Goal: Task Accomplishment & Management: Manage account settings

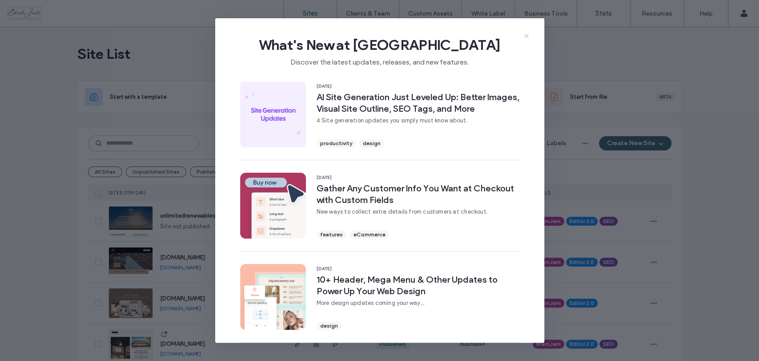
click at [524, 36] on icon at bounding box center [526, 35] width 7 height 7
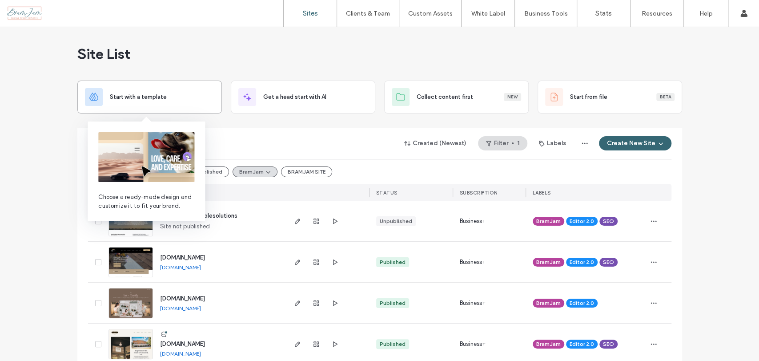
click at [116, 95] on span "Start with a template" at bounding box center [138, 96] width 57 height 9
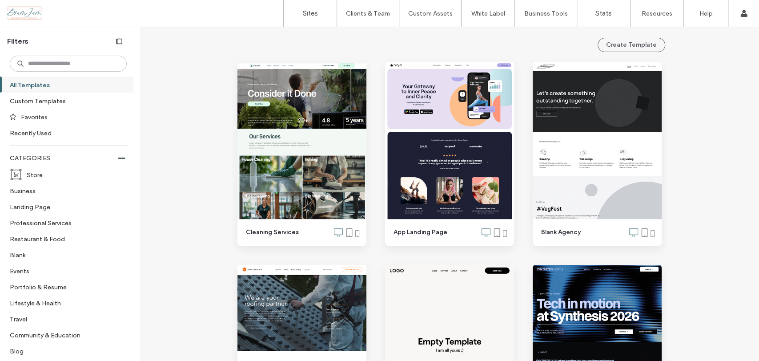
scroll to position [99, 0]
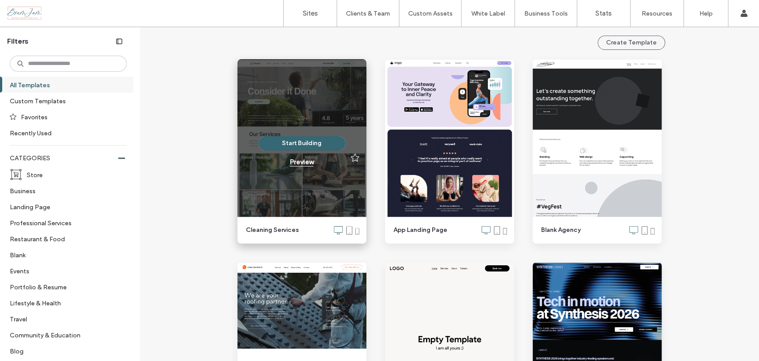
click at [304, 164] on div "Preview" at bounding box center [302, 162] width 24 height 8
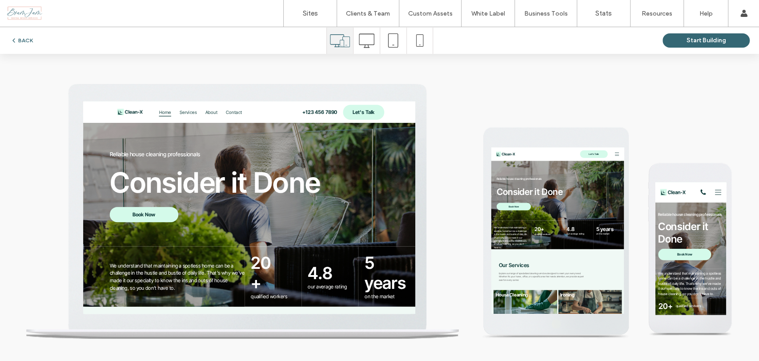
scroll to position [0, 0]
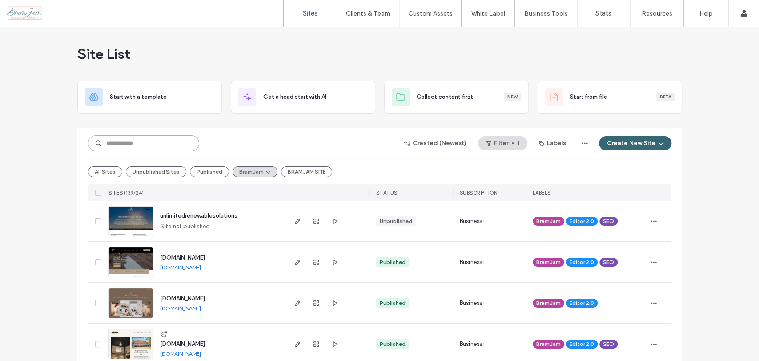
click at [166, 140] on input at bounding box center [143, 143] width 111 height 16
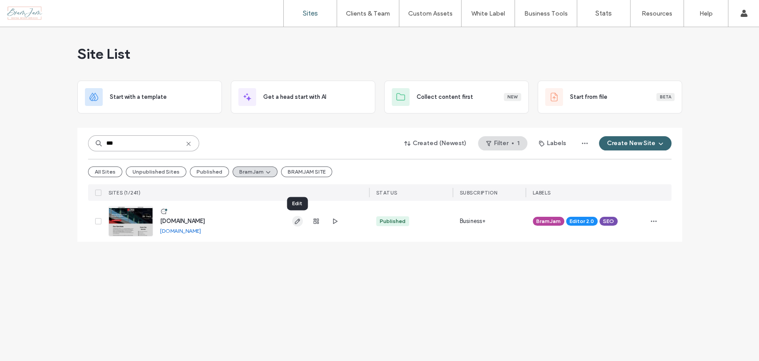
type input "***"
click at [296, 221] on icon "button" at bounding box center [297, 220] width 7 height 7
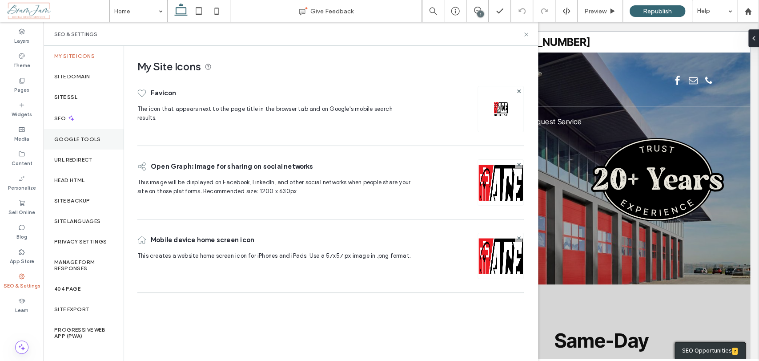
click at [101, 132] on div "Google Tools" at bounding box center [84, 139] width 80 height 20
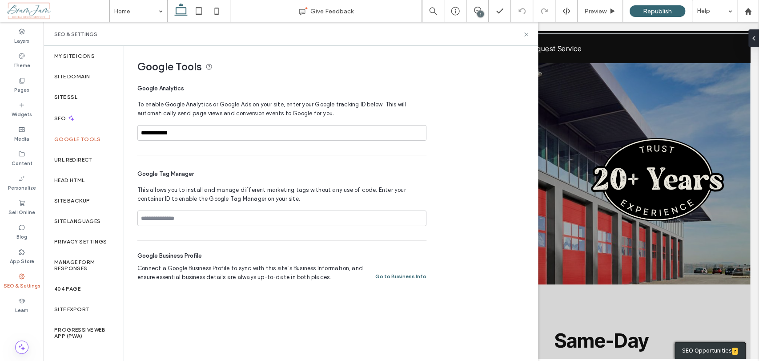
scroll to position [49, 0]
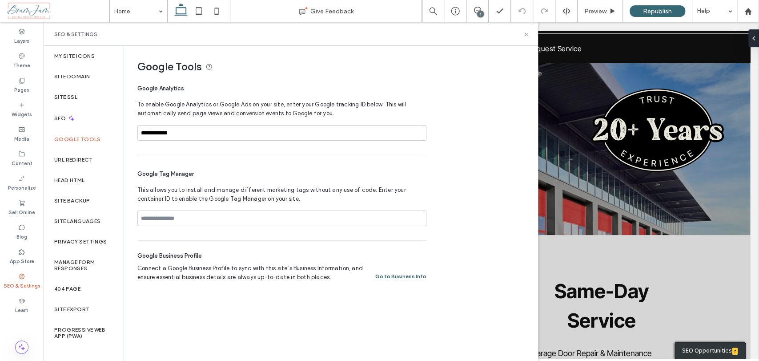
click at [397, 275] on button "Go to Business Info" at bounding box center [400, 276] width 51 height 11
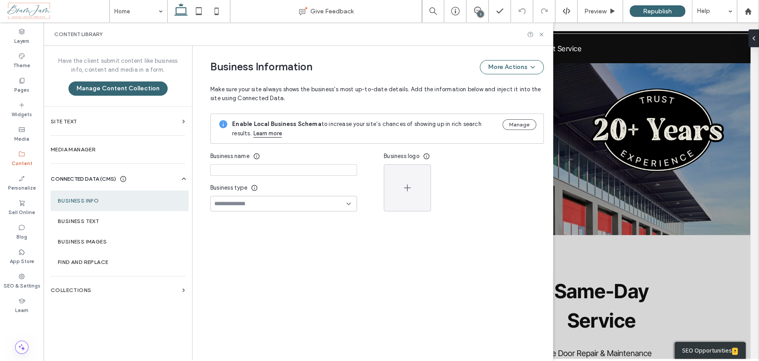
type input "**********"
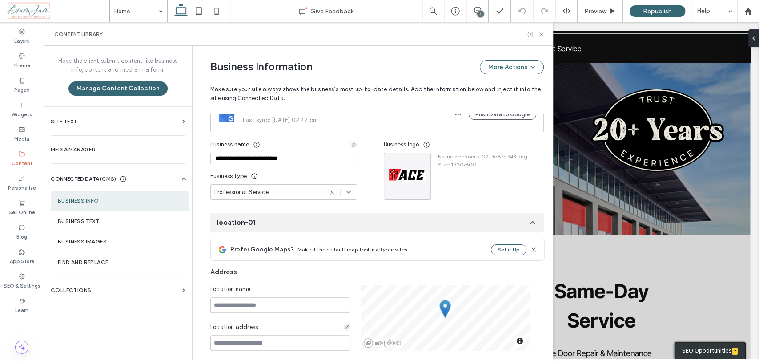
scroll to position [0, 0]
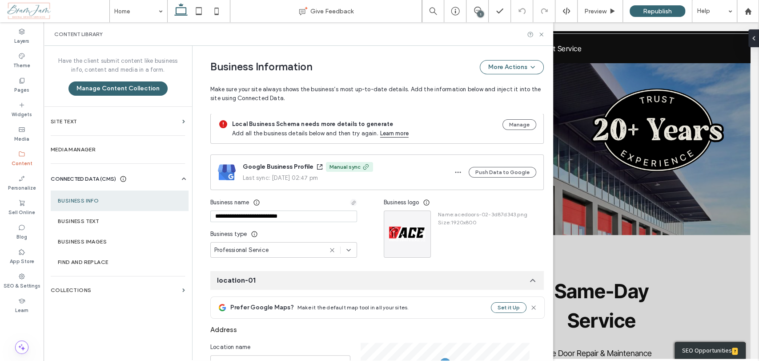
click at [361, 168] on span at bounding box center [365, 167] width 9 height 10
click at [460, 168] on icon "button" at bounding box center [457, 171] width 7 height 7
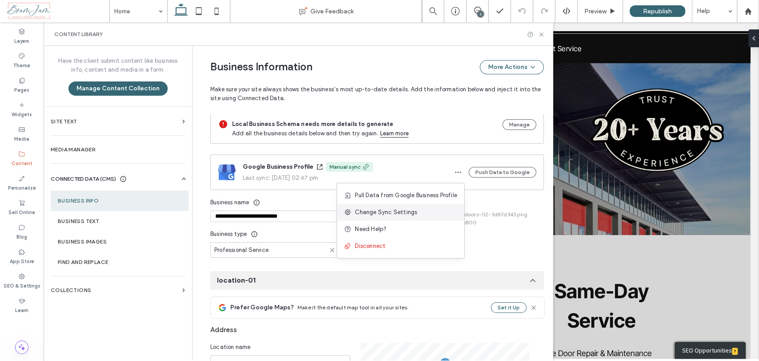
click at [425, 205] on div "Change Sync Settings" at bounding box center [400, 212] width 127 height 17
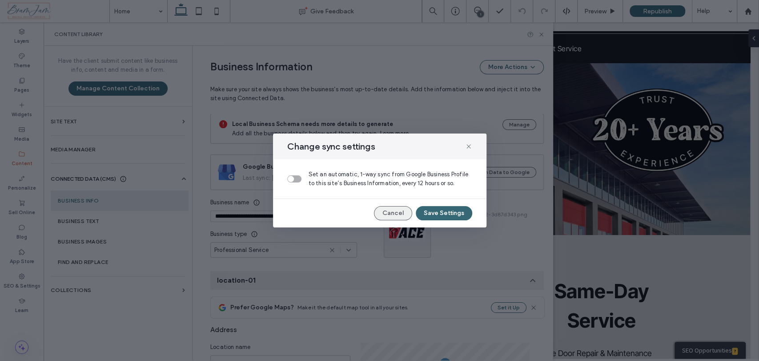
click at [395, 213] on button "Cancel" at bounding box center [393, 213] width 38 height 14
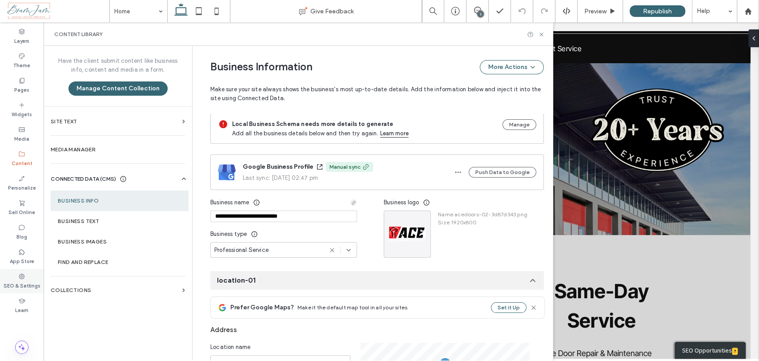
click at [9, 271] on div "SEO & Settings" at bounding box center [22, 281] width 44 height 24
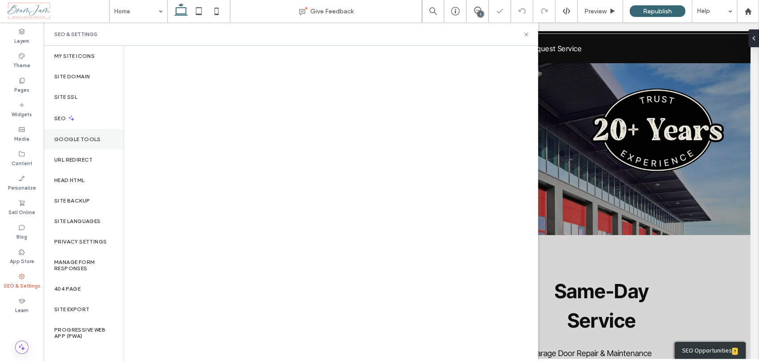
click at [79, 138] on label "Google Tools" at bounding box center [77, 139] width 47 height 6
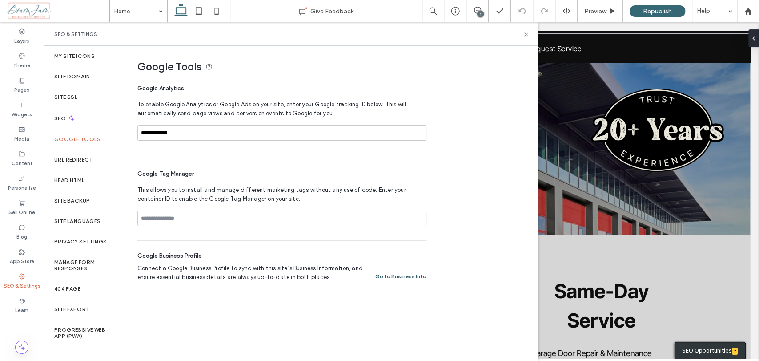
click at [404, 274] on button "Go to Business Info" at bounding box center [400, 276] width 51 height 11
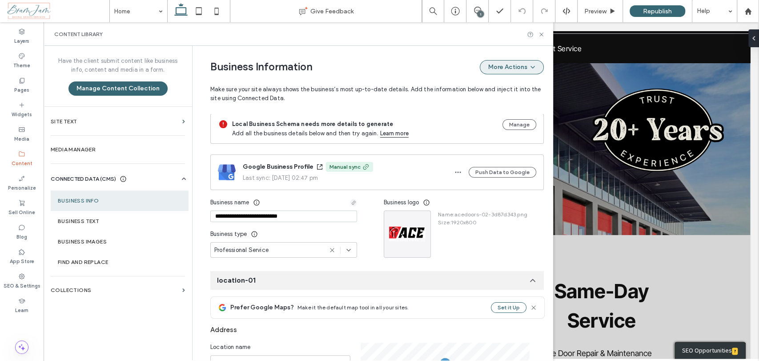
click at [535, 67] on button "More Actions" at bounding box center [512, 67] width 64 height 14
click at [418, 71] on div "Business Information More Actions" at bounding box center [376, 67] width 333 height 14
click at [24, 277] on icon at bounding box center [21, 276] width 7 height 7
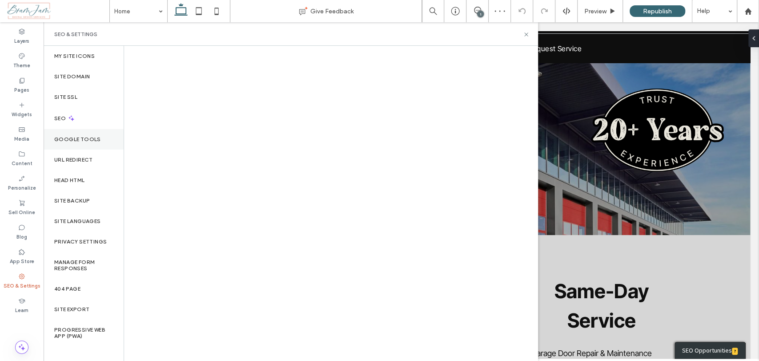
click at [59, 147] on div "Google Tools" at bounding box center [84, 139] width 80 height 20
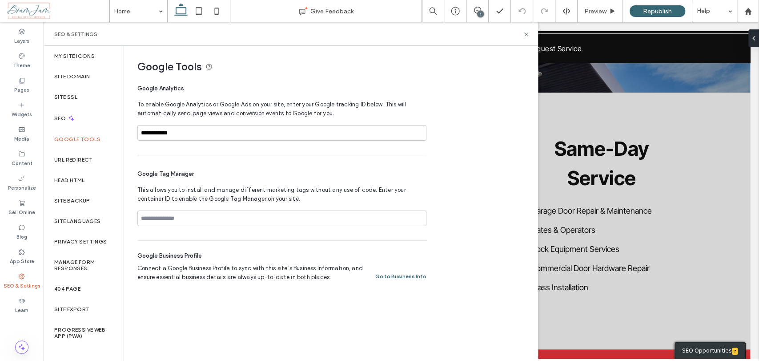
scroll to position [99, 0]
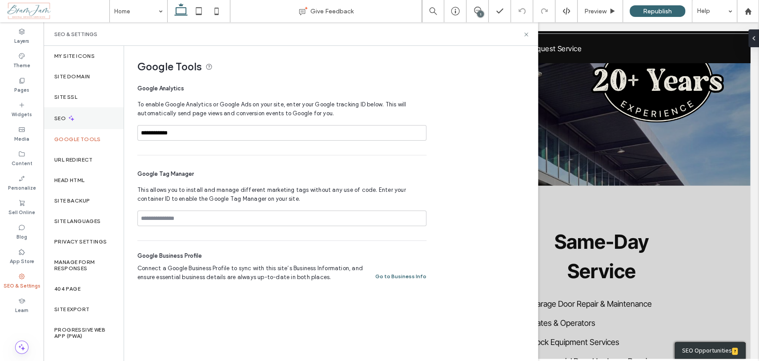
click at [75, 116] on icon at bounding box center [72, 118] width 8 height 8
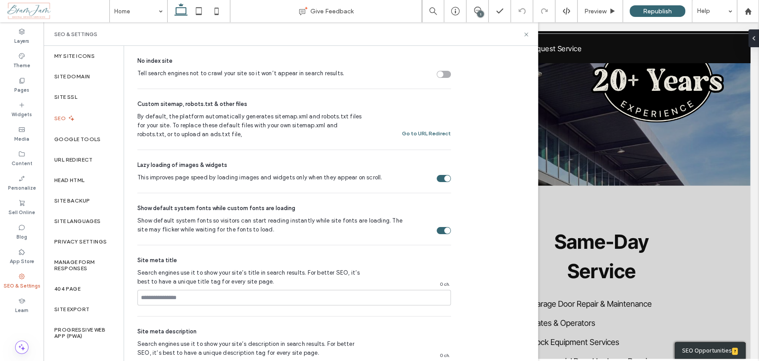
scroll to position [148, 0]
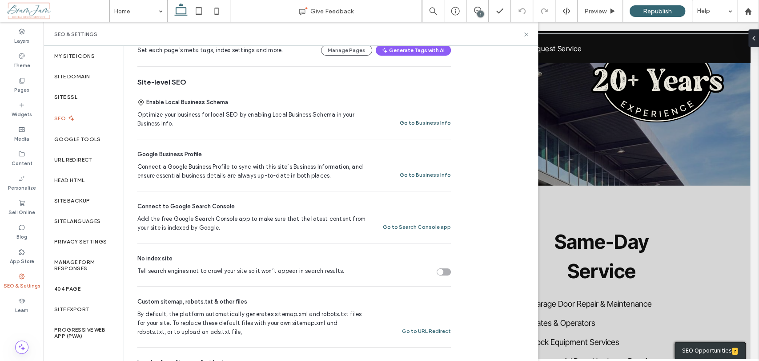
click at [413, 118] on button "Go to Business Info" at bounding box center [425, 122] width 51 height 11
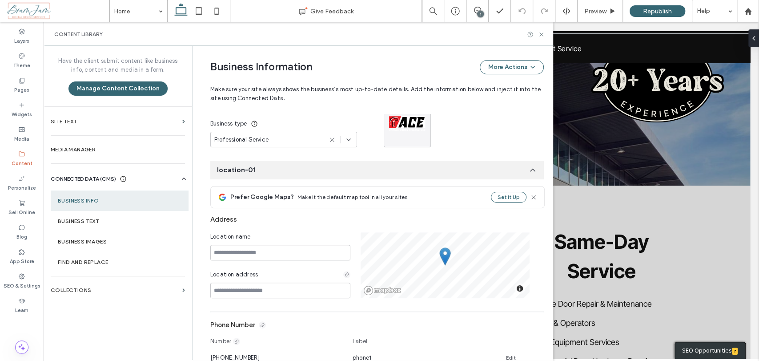
scroll to position [0, 0]
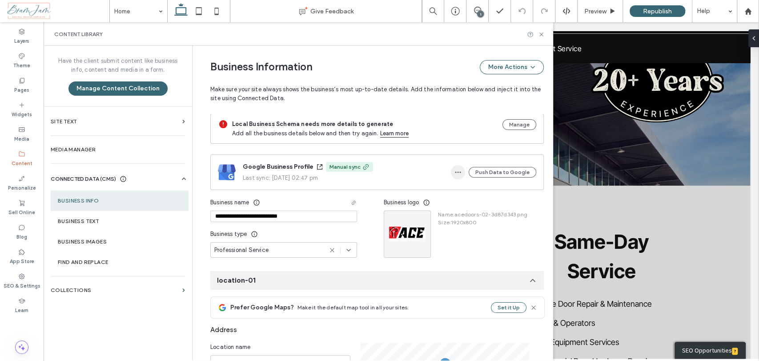
click at [459, 171] on icon "button" at bounding box center [457, 171] width 7 height 7
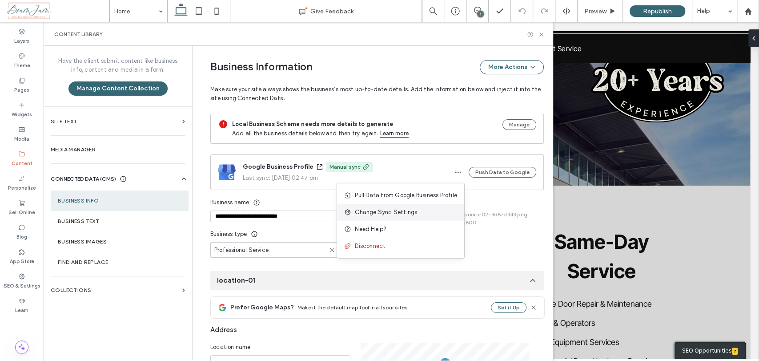
click at [373, 206] on div "Change Sync Settings" at bounding box center [400, 212] width 127 height 17
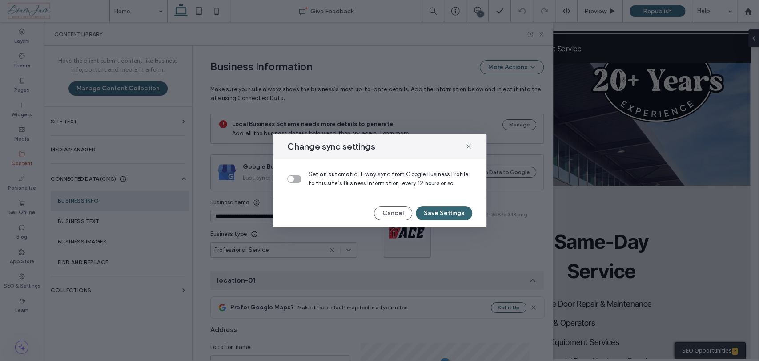
click at [295, 180] on div "toggle" at bounding box center [294, 178] width 14 height 7
click at [444, 214] on button "Save Settings" at bounding box center [444, 213] width 56 height 14
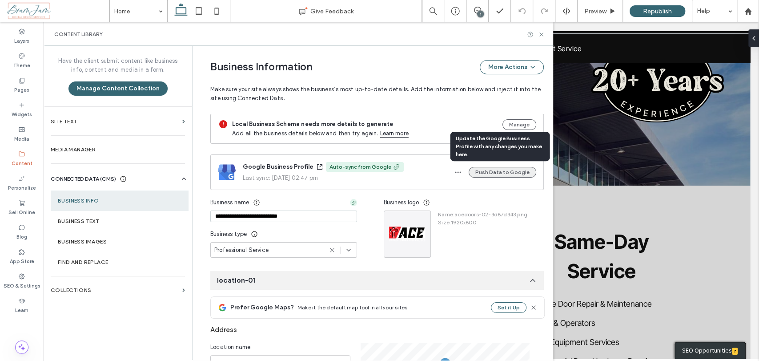
click at [489, 169] on button "Push Data to Google" at bounding box center [503, 172] width 68 height 11
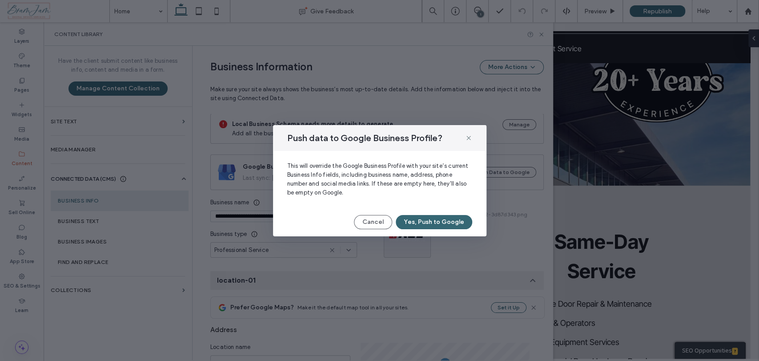
click at [377, 218] on button "Cancel" at bounding box center [373, 222] width 38 height 14
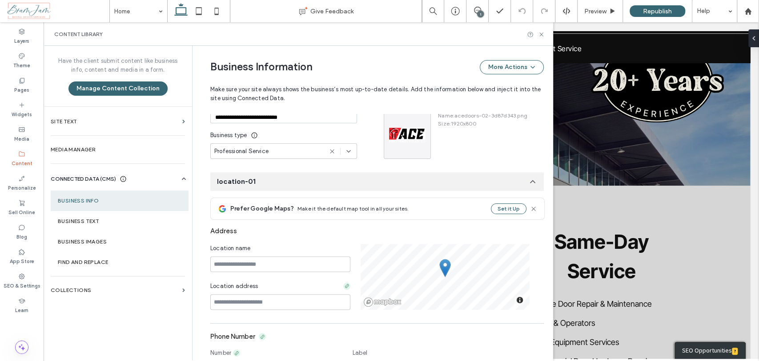
scroll to position [148, 0]
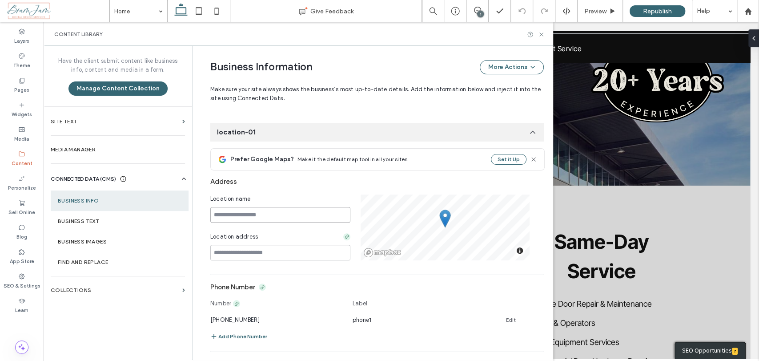
click at [289, 214] on input at bounding box center [280, 215] width 140 height 16
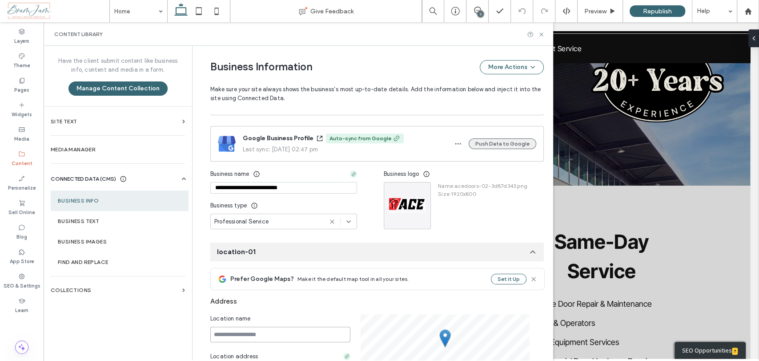
scroll to position [0, 0]
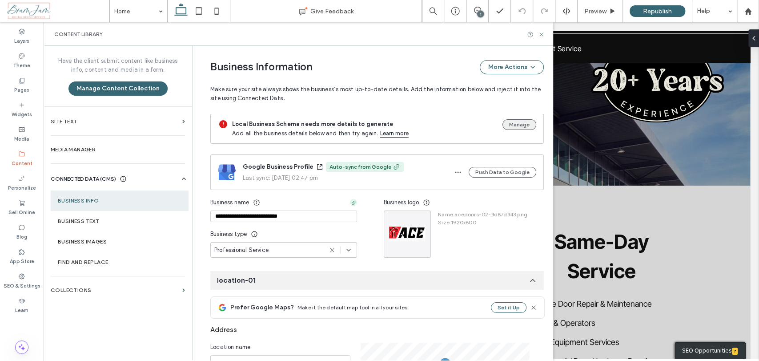
click at [520, 125] on button "Manage" at bounding box center [519, 124] width 34 height 11
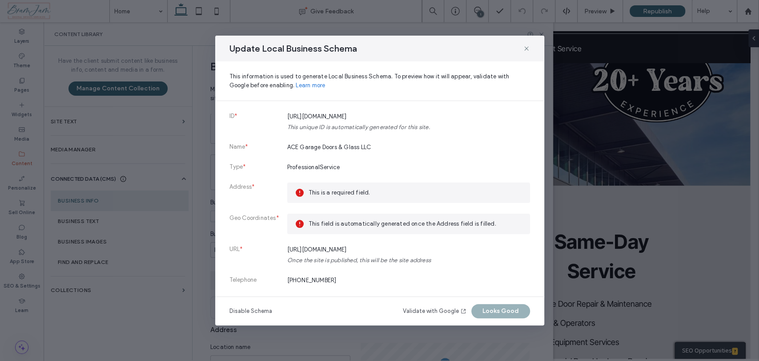
click at [373, 221] on span "This field is automatically generated once the Address field is filled." at bounding box center [416, 223] width 214 height 9
click at [500, 310] on div "Validate with Google Looks Good" at bounding box center [466, 311] width 127 height 14
click at [501, 310] on div "Validate with Google Looks Good" at bounding box center [466, 311] width 127 height 14
click at [520, 255] on li "URL * https://www.acegaragedoorsglass.com Once the site is published, this will…" at bounding box center [379, 260] width 301 height 31
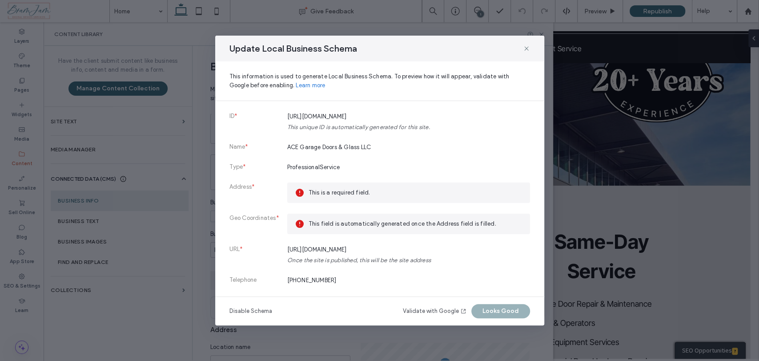
click at [373, 191] on span "This is a required field." at bounding box center [416, 192] width 214 height 9
click at [337, 197] on span "This is a required field." at bounding box center [416, 192] width 214 height 9
click at [335, 189] on span "This is a required field." at bounding box center [416, 192] width 214 height 9
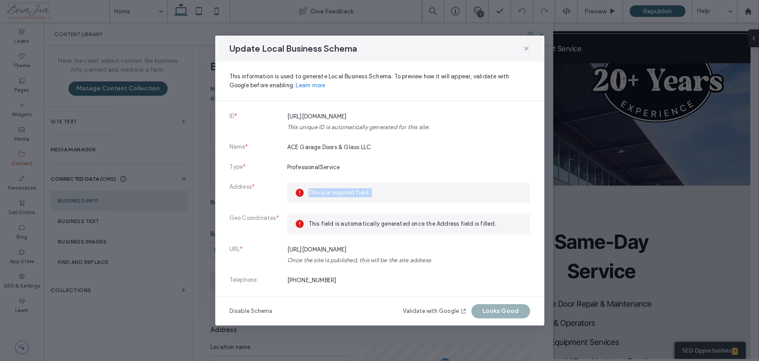
click at [335, 189] on span "This is a required field." at bounding box center [416, 192] width 214 height 9
click at [498, 192] on span "This is a required field." at bounding box center [416, 192] width 214 height 9
click at [526, 47] on icon at bounding box center [526, 48] width 7 height 7
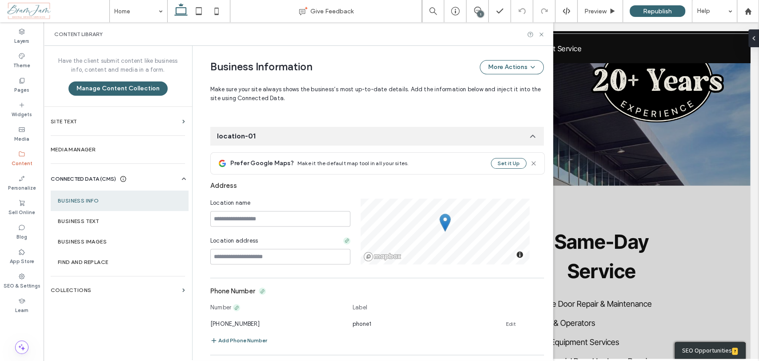
scroll to position [148, 0]
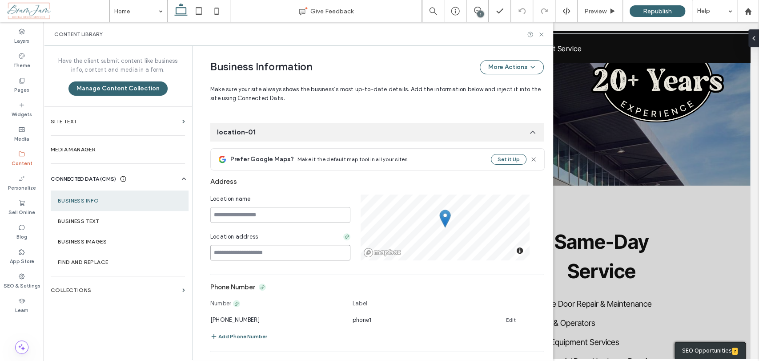
click at [285, 253] on input at bounding box center [280, 253] width 140 height 16
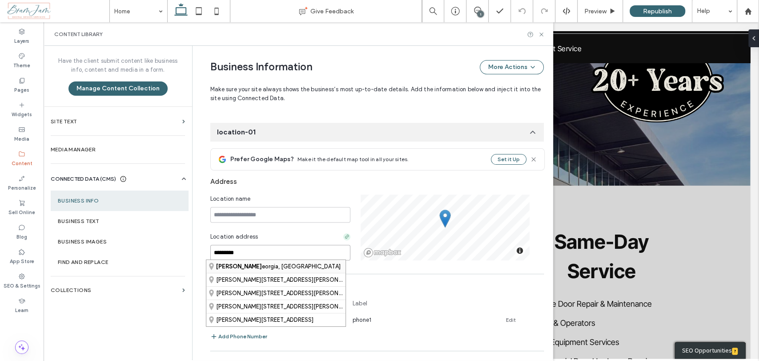
type input "*********"
click at [288, 266] on div "Milner, G eorgia, United States" at bounding box center [275, 266] width 139 height 13
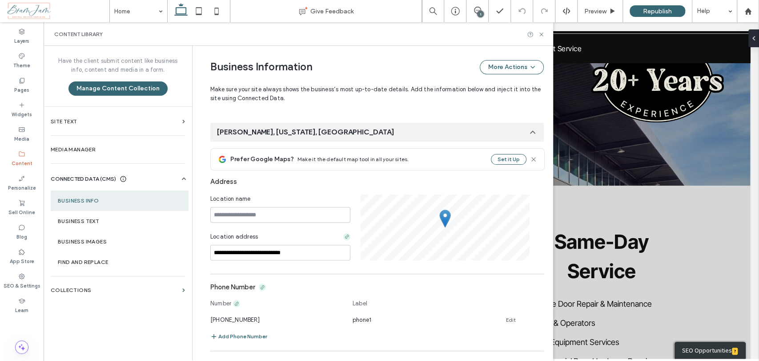
scroll to position [149, 0]
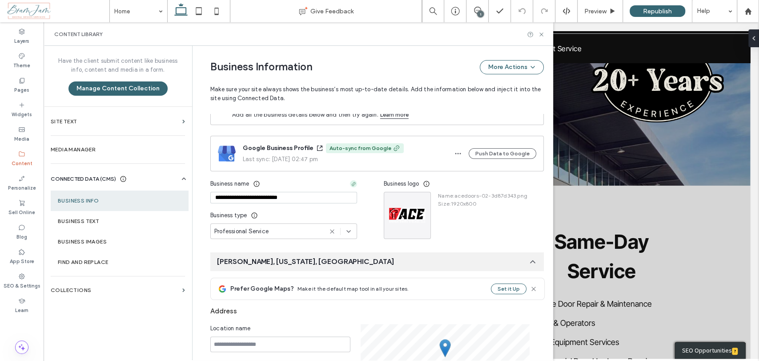
scroll to position [0, 0]
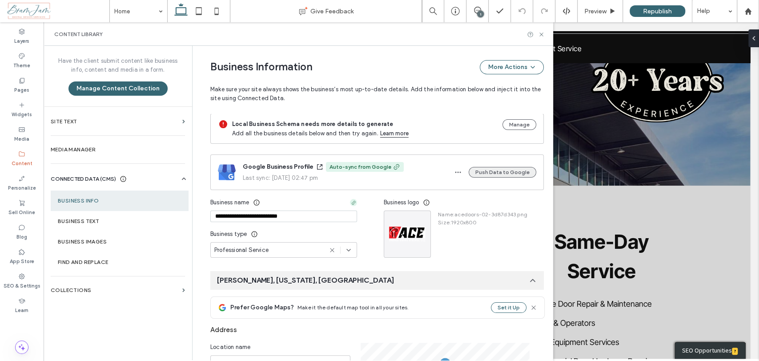
click at [510, 171] on button "Push Data to Google" at bounding box center [503, 172] width 68 height 11
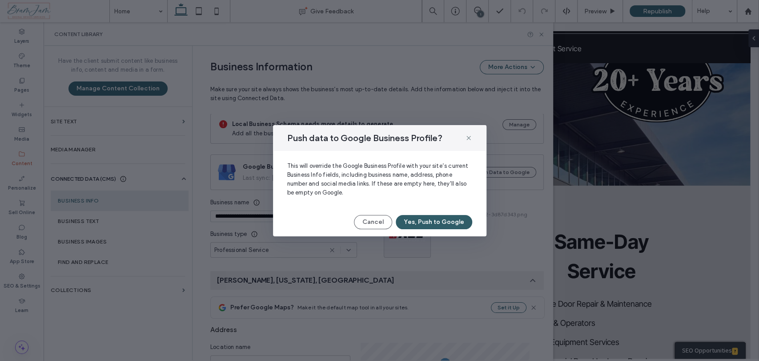
click at [440, 225] on button "Yes, Push to Google" at bounding box center [434, 222] width 76 height 14
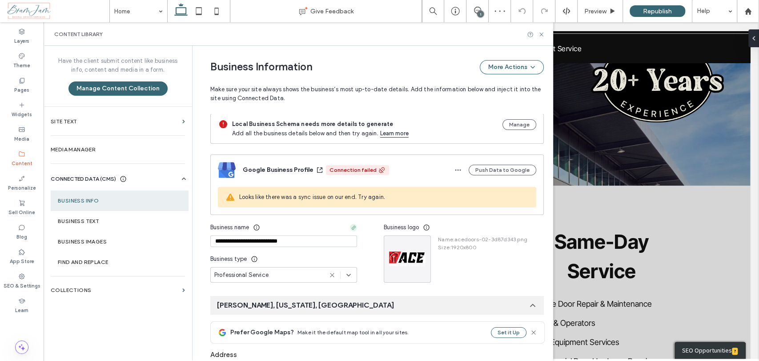
click at [392, 203] on div "Looks like there was a sync issue on our end. Try again." at bounding box center [377, 197] width 318 height 20
click at [353, 170] on div "Connection failed" at bounding box center [352, 170] width 47 height 8
click at [363, 171] on div "Connection failed" at bounding box center [352, 170] width 47 height 8
click at [456, 170] on icon "button" at bounding box center [457, 169] width 7 height 7
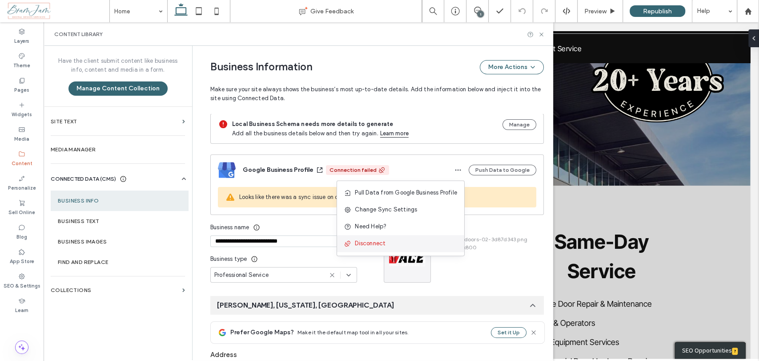
click at [374, 243] on span "Disconnect" at bounding box center [370, 243] width 31 height 9
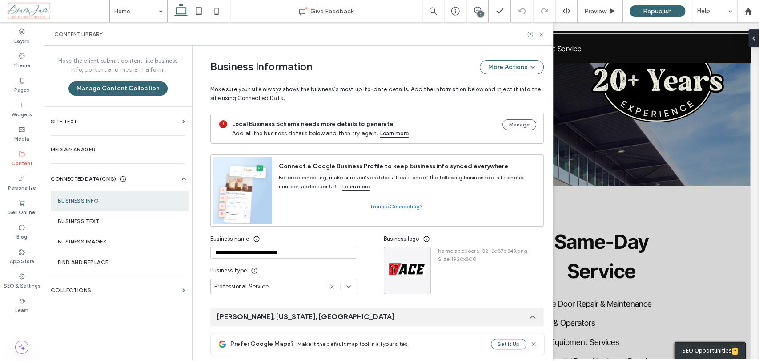
click at [518, 177] on div "Before connecting, make sure you’ve added at least one of the following busines…" at bounding box center [407, 181] width 257 height 20
click at [26, 282] on label "SEO & Settings" at bounding box center [22, 285] width 37 height 10
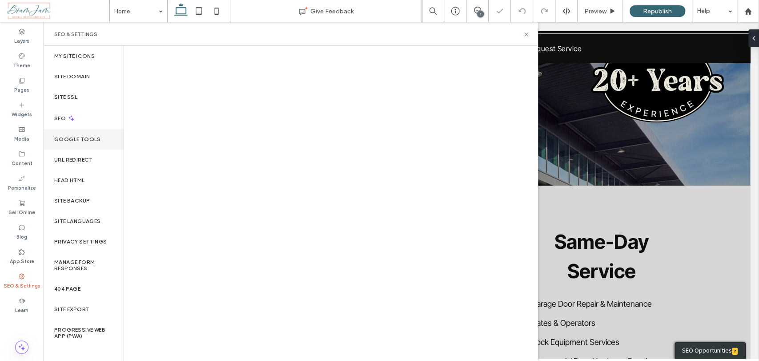
click at [97, 137] on label "Google Tools" at bounding box center [77, 139] width 47 height 6
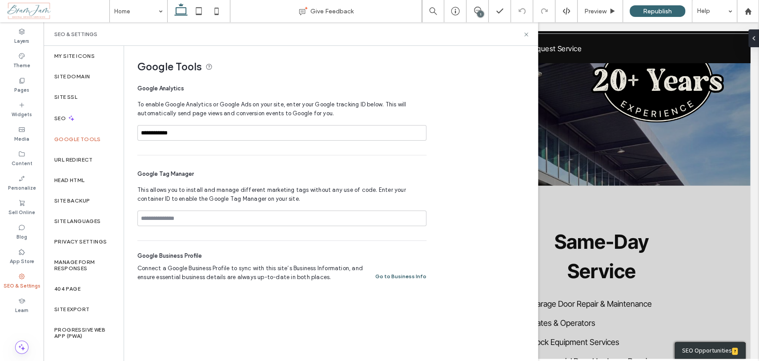
click at [405, 277] on button "Go to Business Info" at bounding box center [400, 276] width 51 height 11
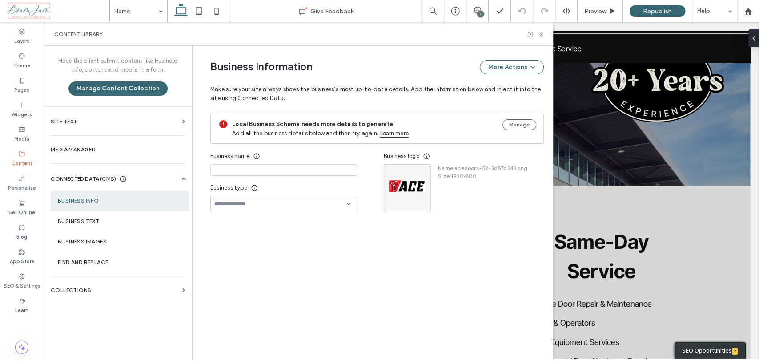
type input "**********"
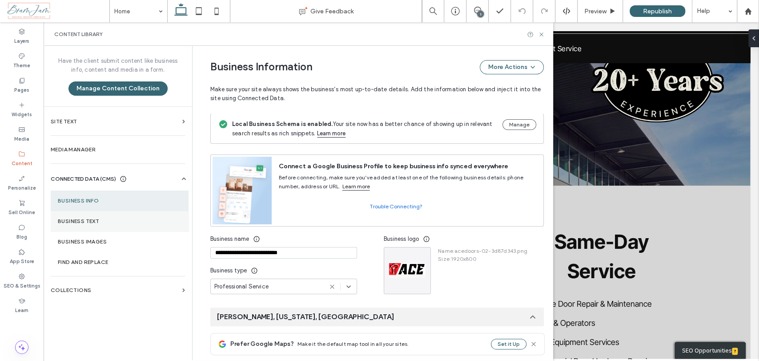
click at [99, 218] on label "Business Text" at bounding box center [120, 221] width 124 height 6
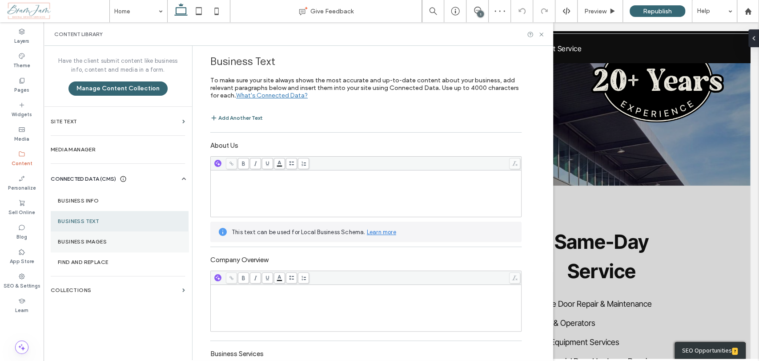
click at [96, 239] on label "Business Images" at bounding box center [120, 241] width 124 height 6
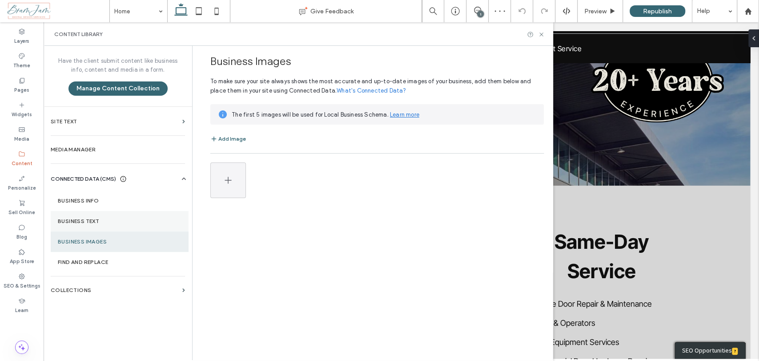
click at [103, 222] on label "Business Text" at bounding box center [120, 221] width 124 height 6
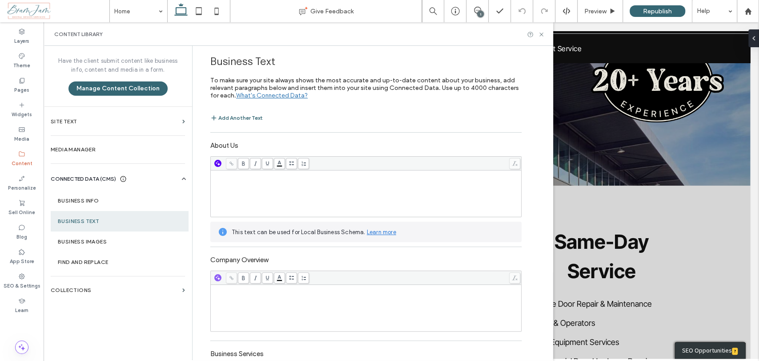
click at [216, 164] on use "button" at bounding box center [218, 162] width 5 height 5
click at [226, 185] on div "New Title" at bounding box center [258, 181] width 93 height 16
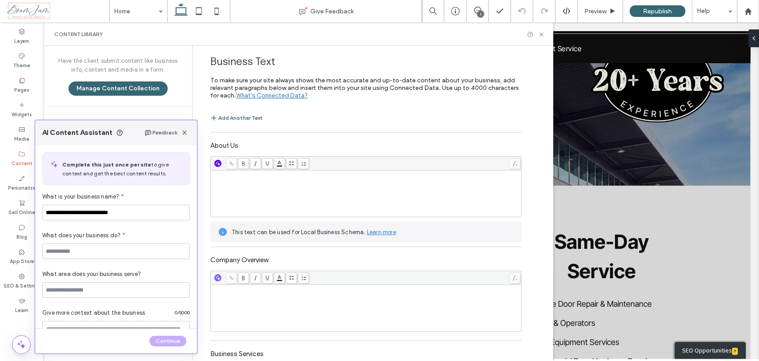
click at [216, 161] on use "button" at bounding box center [218, 162] width 5 height 5
click at [231, 197] on span "Paragraph" at bounding box center [262, 197] width 86 height 9
click at [189, 133] on span "button" at bounding box center [184, 132] width 11 height 11
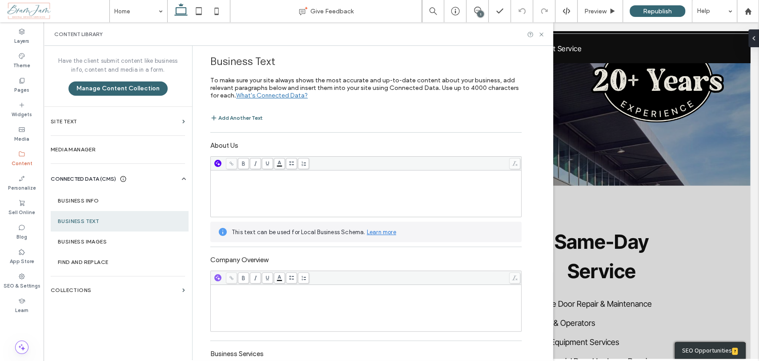
click at [215, 162] on icon "button" at bounding box center [218, 163] width 6 height 6
click at [237, 197] on span "Paragraph" at bounding box center [262, 197] width 86 height 9
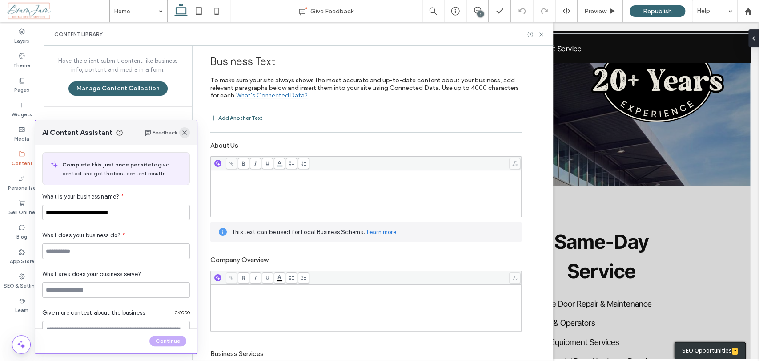
click at [187, 132] on icon "button" at bounding box center [184, 132] width 7 height 7
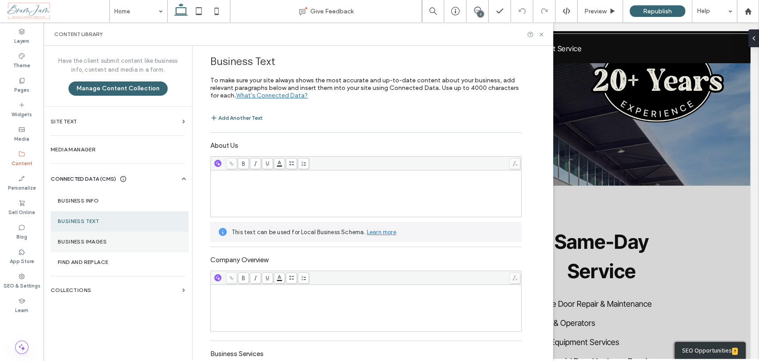
click at [110, 241] on label "Business Images" at bounding box center [120, 241] width 124 height 6
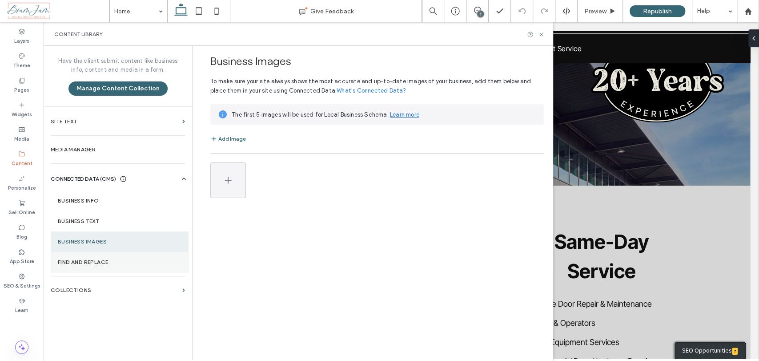
click at [98, 262] on label "Find and Replace" at bounding box center [120, 262] width 124 height 6
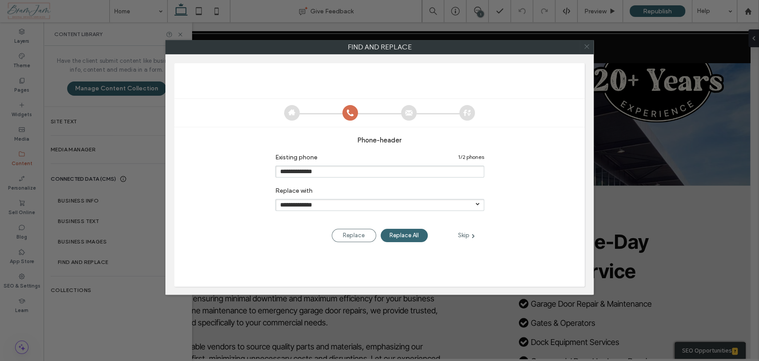
click at [586, 45] on use at bounding box center [586, 46] width 4 height 4
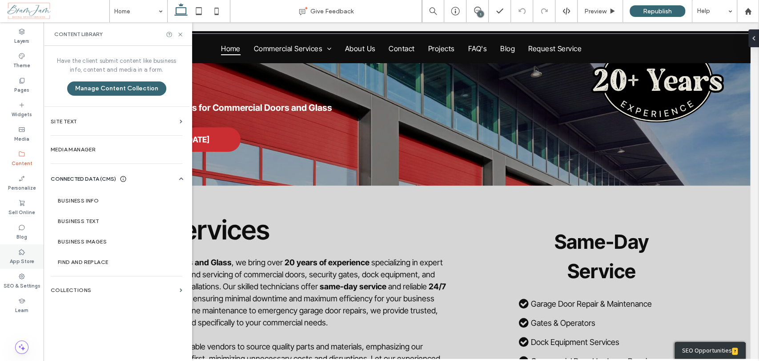
click at [18, 258] on label "App Store" at bounding box center [22, 260] width 24 height 10
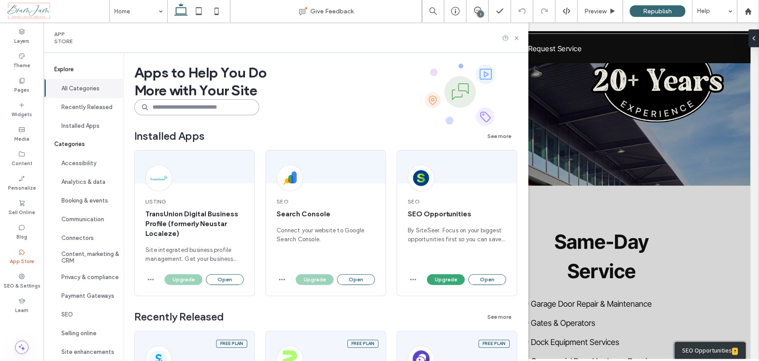
click at [198, 107] on input at bounding box center [196, 107] width 125 height 16
click at [355, 282] on button "Open" at bounding box center [356, 279] width 38 height 11
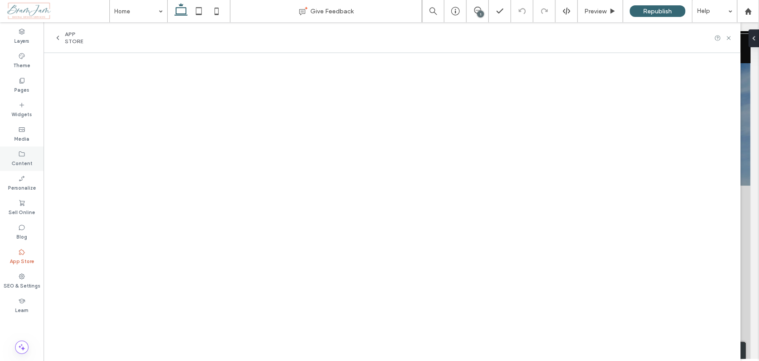
click at [27, 150] on div "Content" at bounding box center [22, 158] width 44 height 24
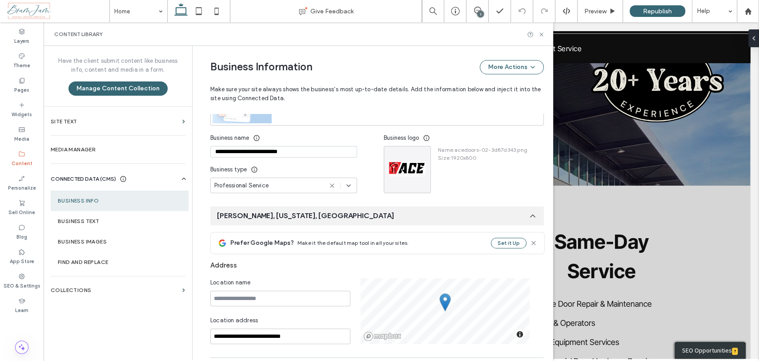
scroll to position [103, 0]
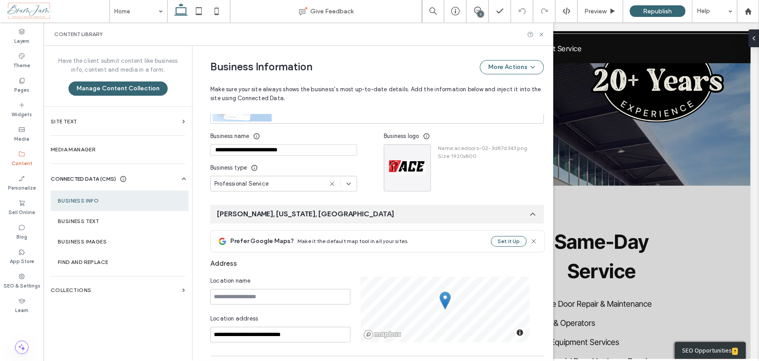
click at [507, 180] on div "Name : acedoors-02-3d87d343.png Size : 1920x800" at bounding box center [479, 167] width 96 height 47
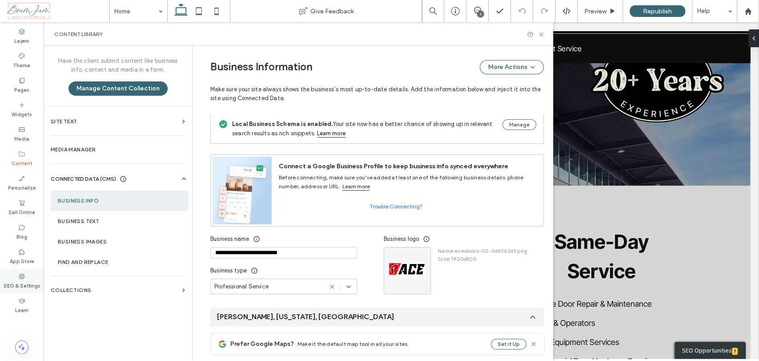
click at [25, 285] on label "SEO & Settings" at bounding box center [22, 285] width 37 height 10
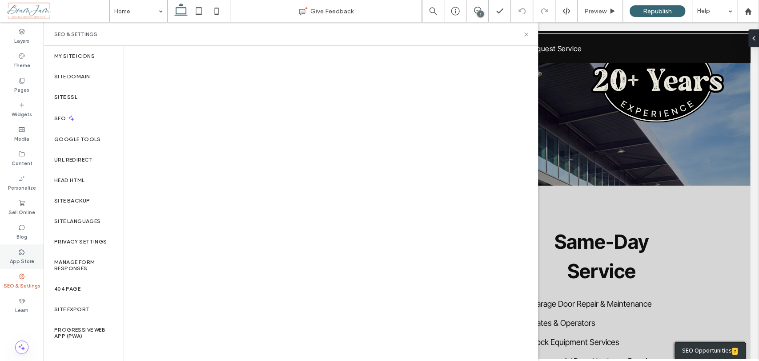
click at [22, 256] on label "App Store" at bounding box center [22, 260] width 24 height 10
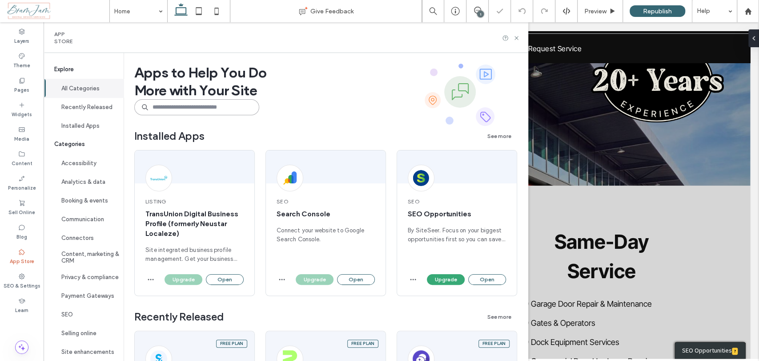
click at [199, 103] on input at bounding box center [196, 107] width 125 height 16
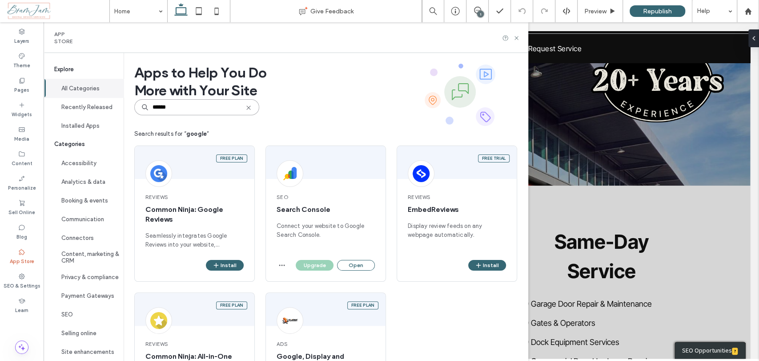
click at [202, 105] on input "******" at bounding box center [196, 107] width 125 height 16
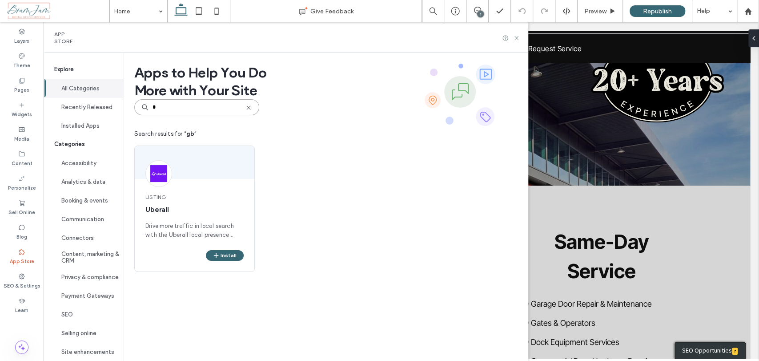
type input "*"
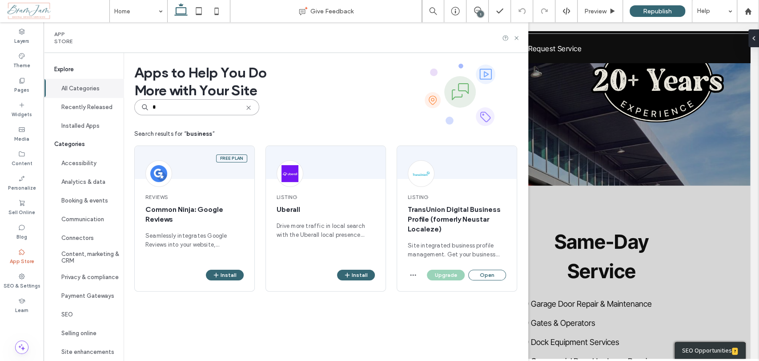
type input "*"
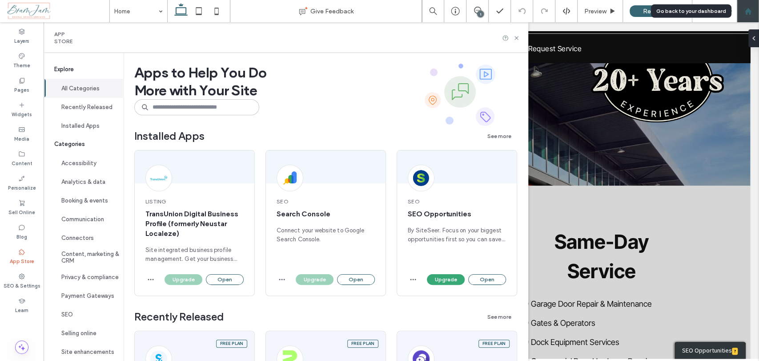
click at [743, 8] on div at bounding box center [747, 12] width 21 height 8
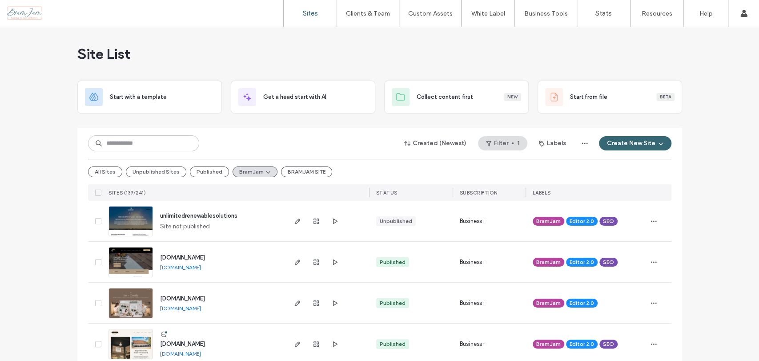
click at [216, 68] on div "Site List" at bounding box center [379, 53] width 605 height 53
drag, startPoint x: 65, startPoint y: 55, endPoint x: 146, endPoint y: 48, distance: 80.8
click at [146, 48] on div "Site List" at bounding box center [379, 53] width 605 height 53
drag, startPoint x: 146, startPoint y: 48, endPoint x: 84, endPoint y: 58, distance: 63.1
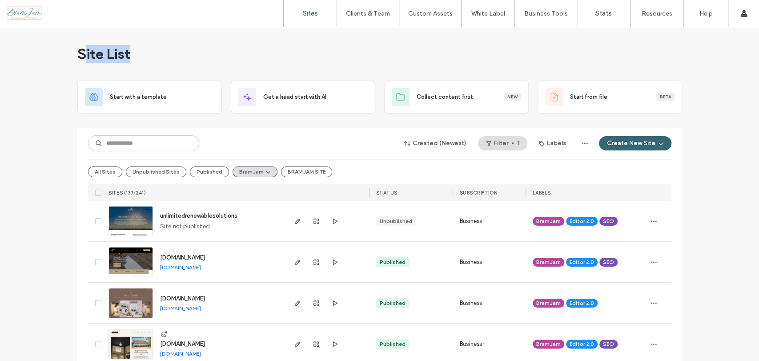
click at [84, 58] on div "Site List" at bounding box center [379, 53] width 605 height 53
click at [85, 58] on span "Site List" at bounding box center [103, 54] width 53 height 18
click at [77, 58] on span "Site List" at bounding box center [103, 54] width 53 height 18
drag, startPoint x: 76, startPoint y: 51, endPoint x: 152, endPoint y: 75, distance: 79.4
click at [152, 75] on div "Site List" at bounding box center [379, 53] width 605 height 53
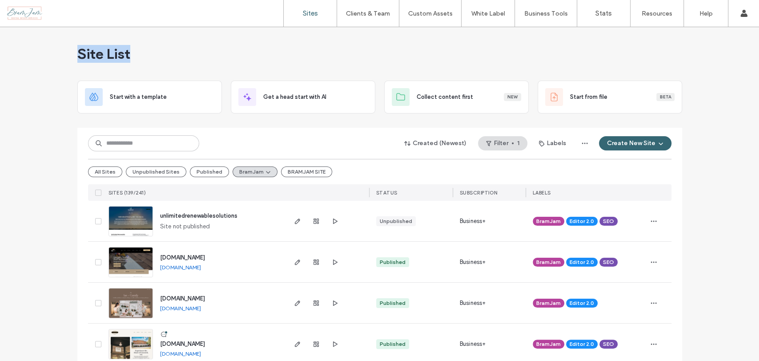
click at [152, 75] on div "Site List" at bounding box center [379, 53] width 605 height 53
click at [309, 52] on div "Site List" at bounding box center [379, 53] width 605 height 53
drag, startPoint x: 77, startPoint y: 52, endPoint x: 153, endPoint y: 73, distance: 79.1
click at [153, 73] on div "Site List" at bounding box center [379, 53] width 605 height 53
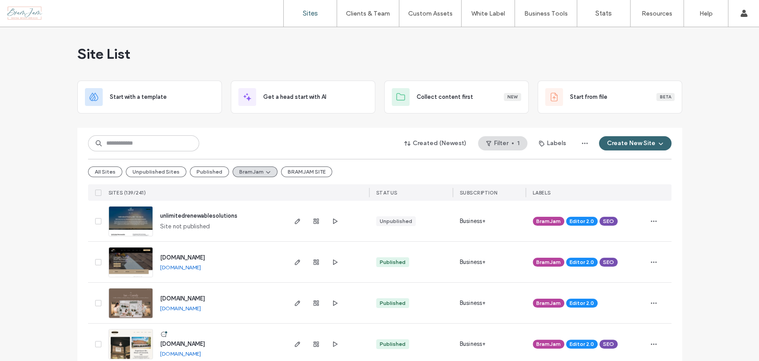
click at [183, 36] on div "Site List" at bounding box center [379, 53] width 605 height 53
